Goal: Task Accomplishment & Management: Manage account settings

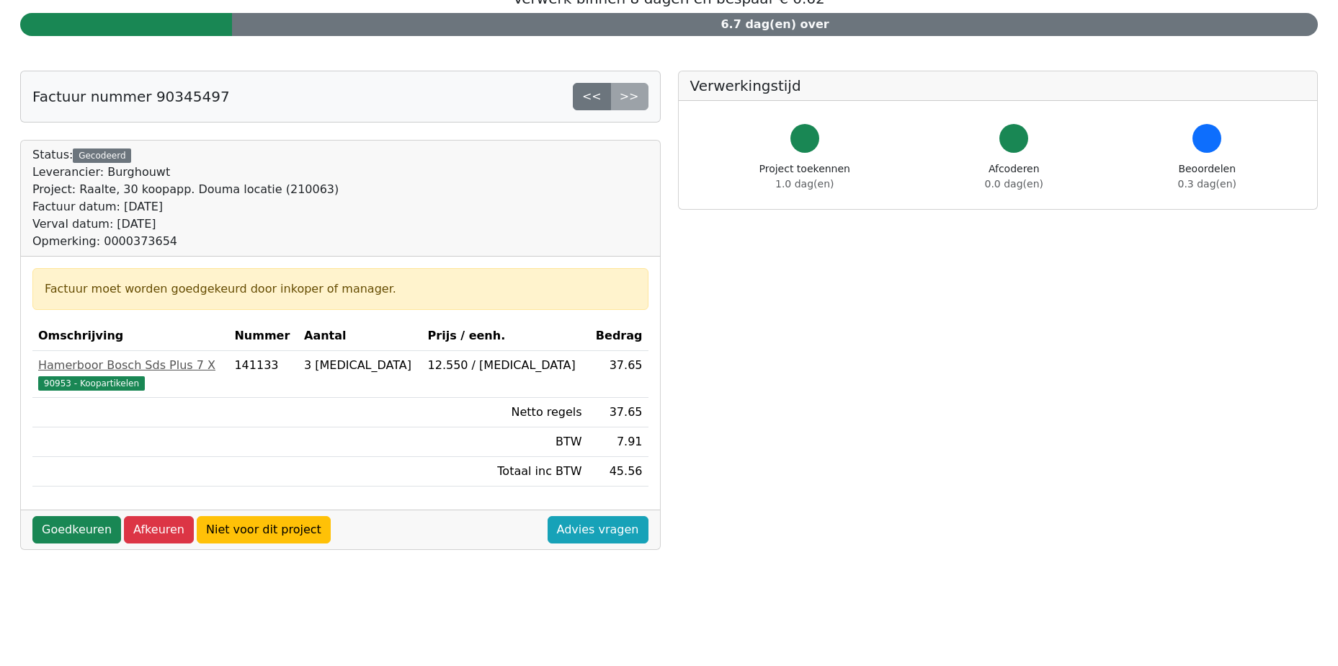
scroll to position [144, 0]
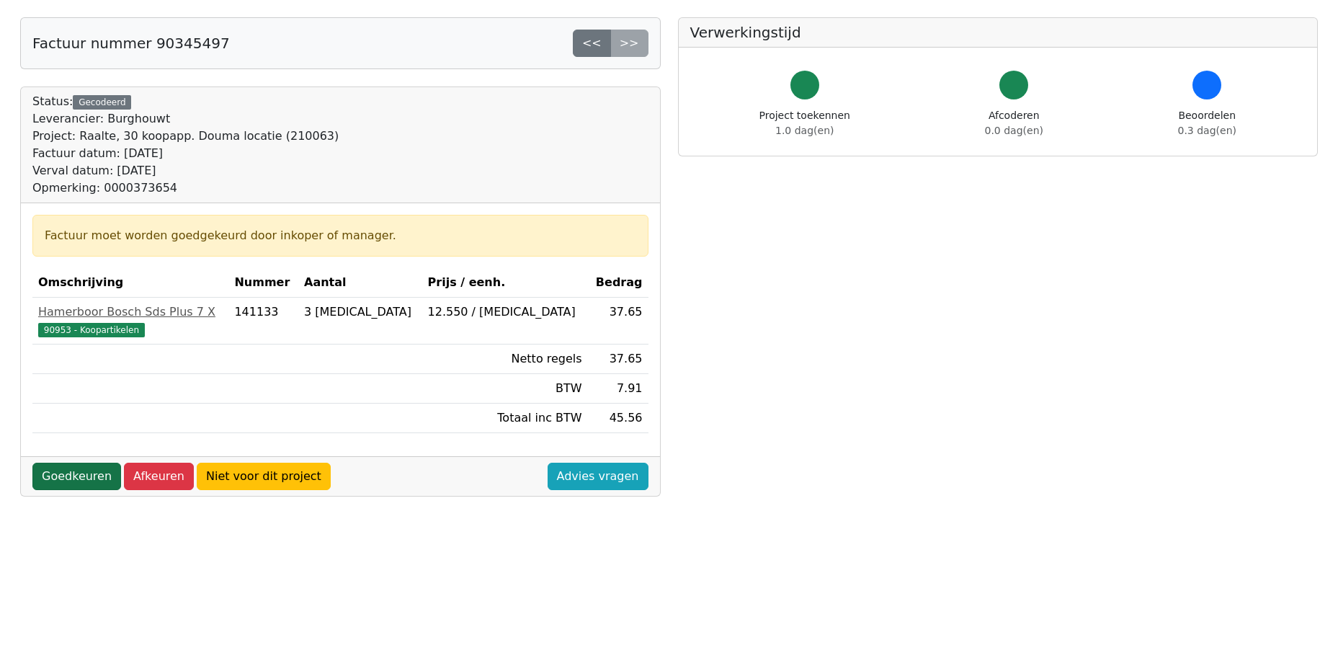
click at [79, 476] on link "Goedkeuren" at bounding box center [76, 476] width 89 height 27
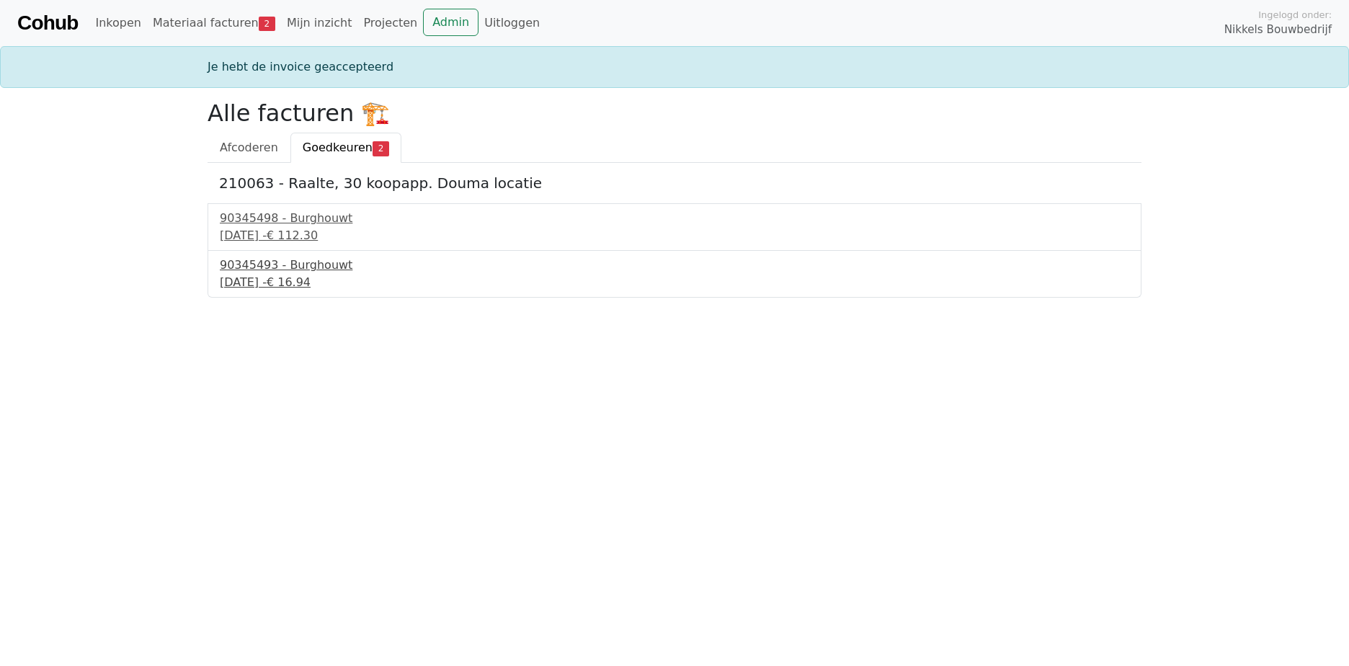
click at [297, 280] on div "30 september 2025 - € 16.94" at bounding box center [674, 282] width 909 height 17
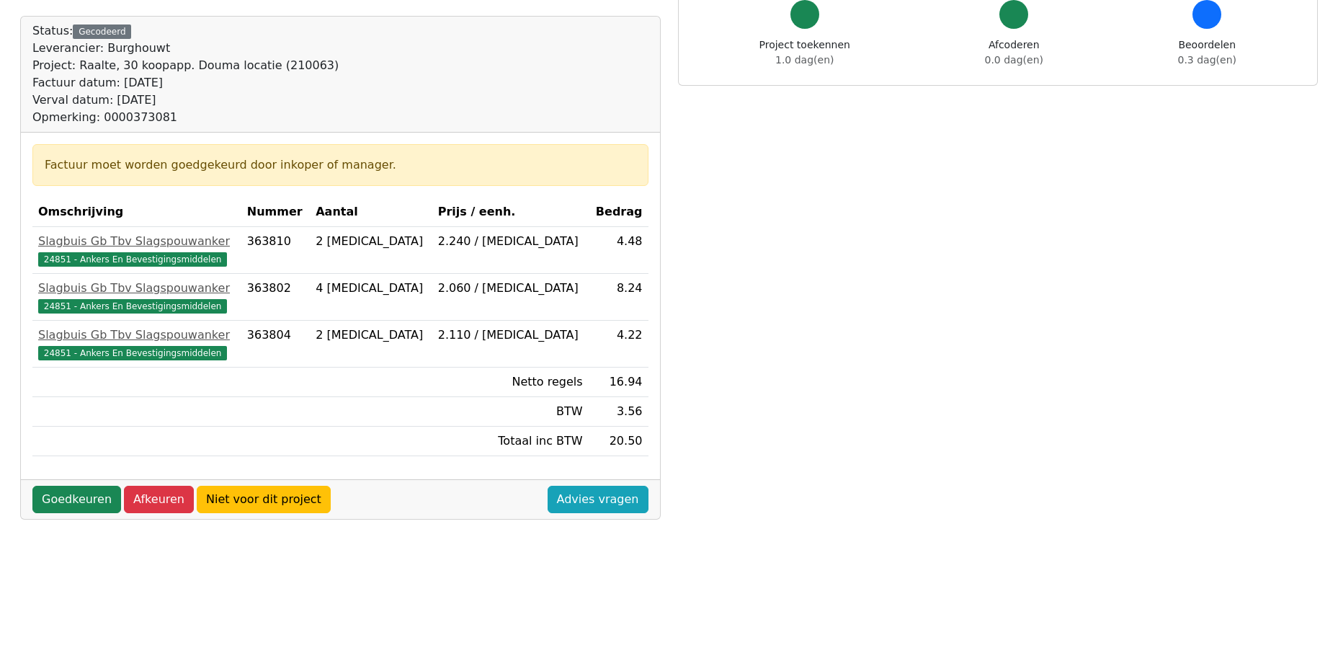
scroll to position [216, 0]
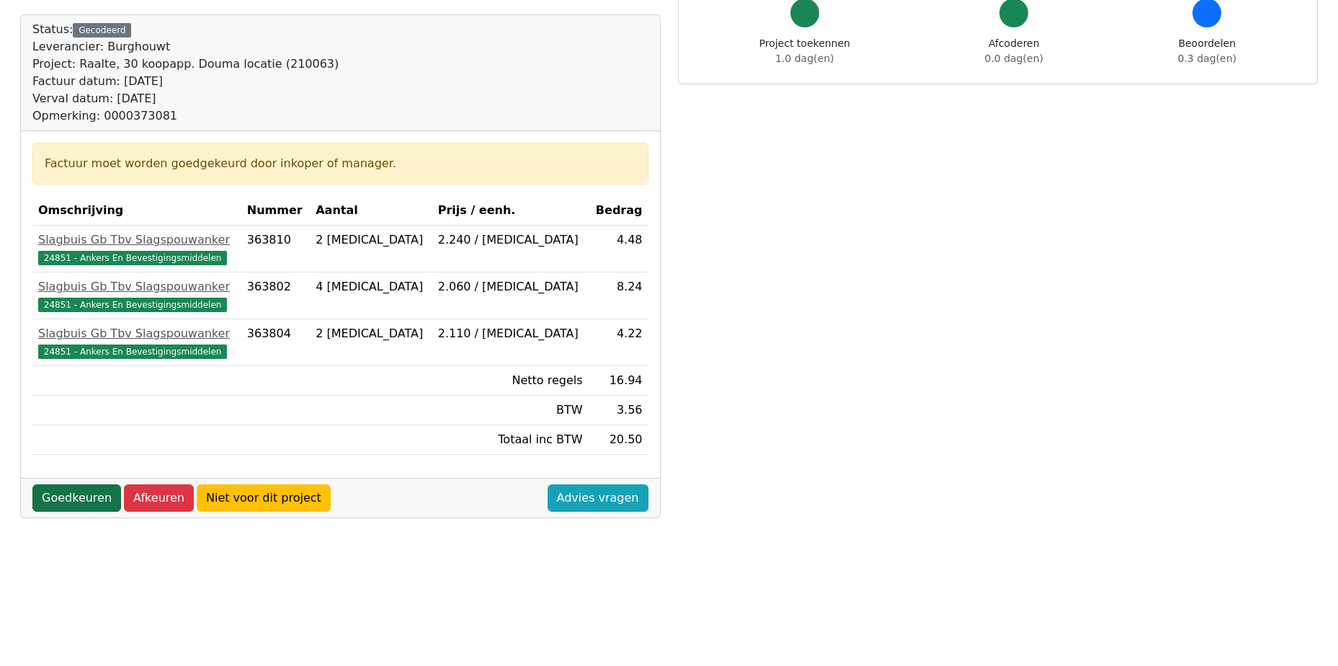
click at [86, 492] on link "Goedkeuren" at bounding box center [76, 497] width 89 height 27
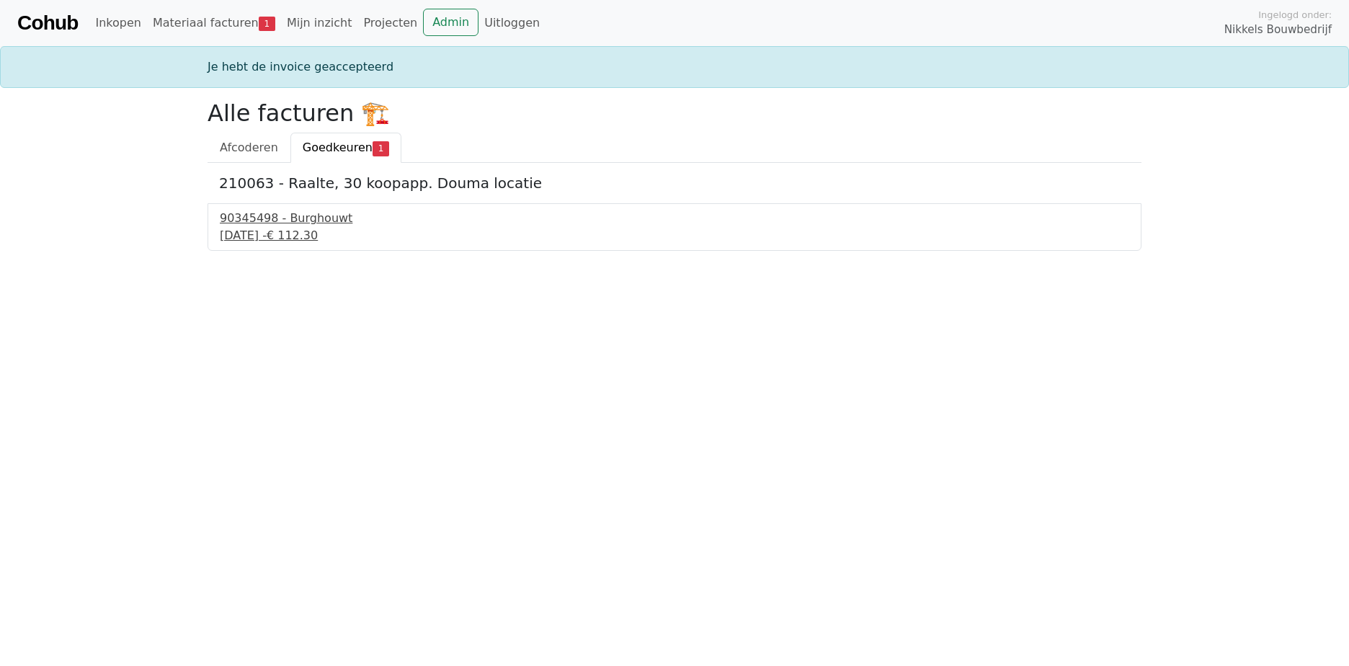
click at [279, 220] on div "90345498 - Burghouwt" at bounding box center [674, 218] width 909 height 17
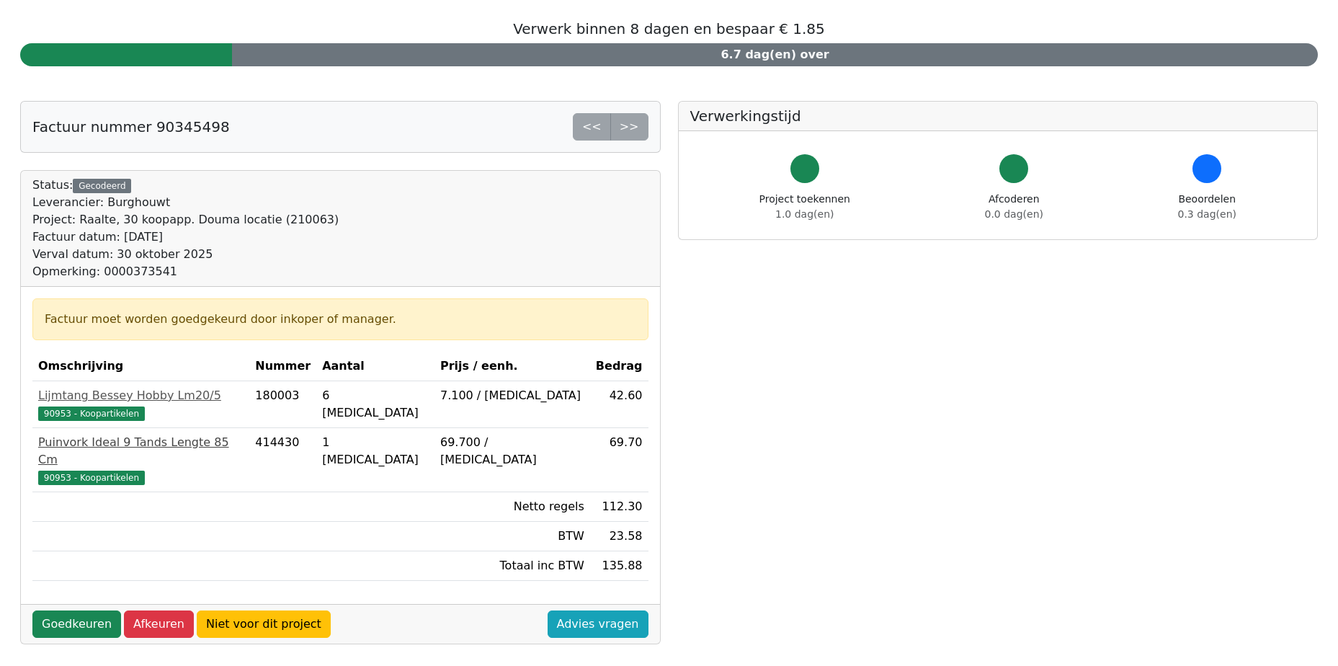
scroll to position [144, 0]
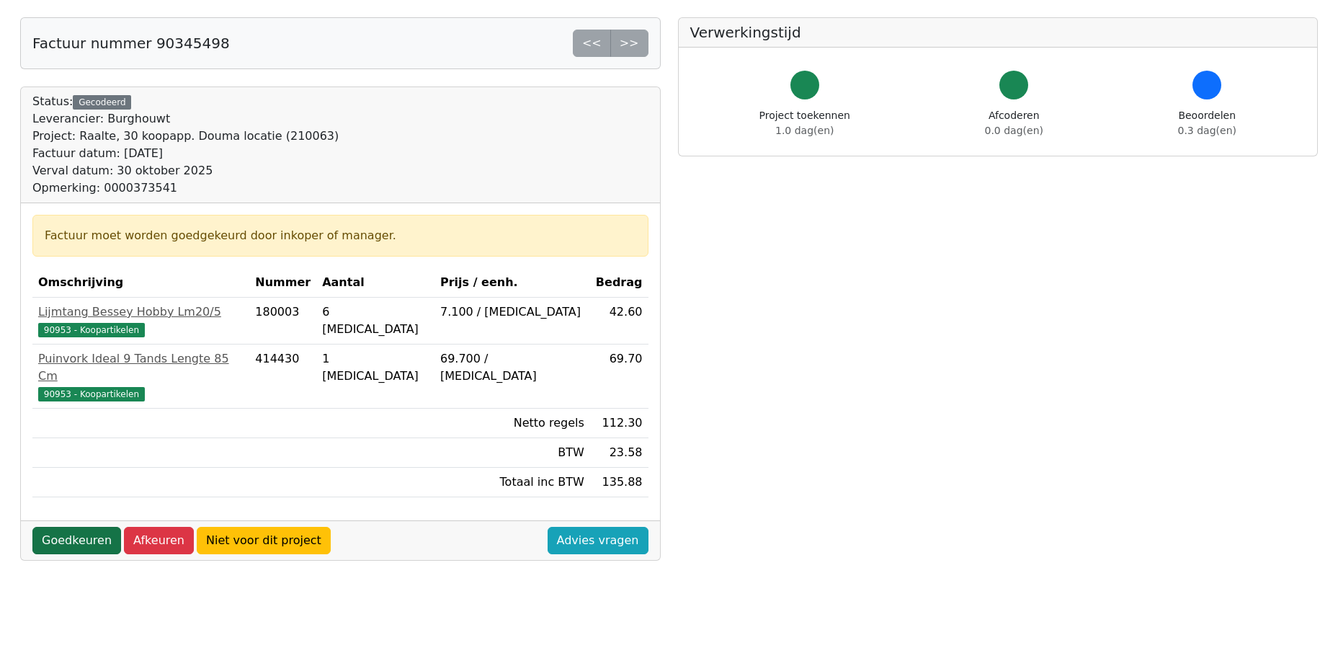
click at [80, 527] on link "Goedkeuren" at bounding box center [76, 540] width 89 height 27
